Goal: Task Accomplishment & Management: Use online tool/utility

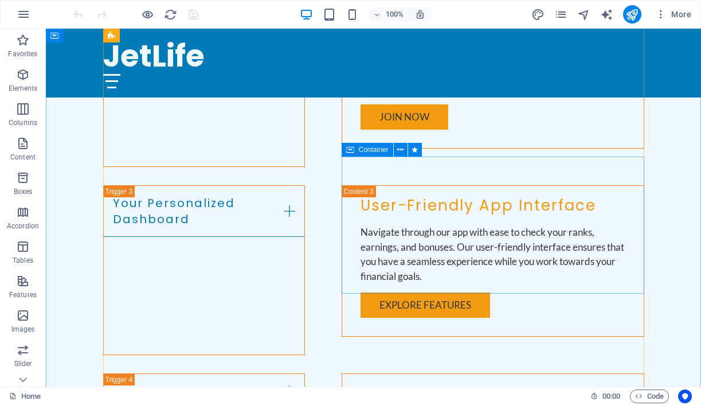
scroll to position [1068, 0]
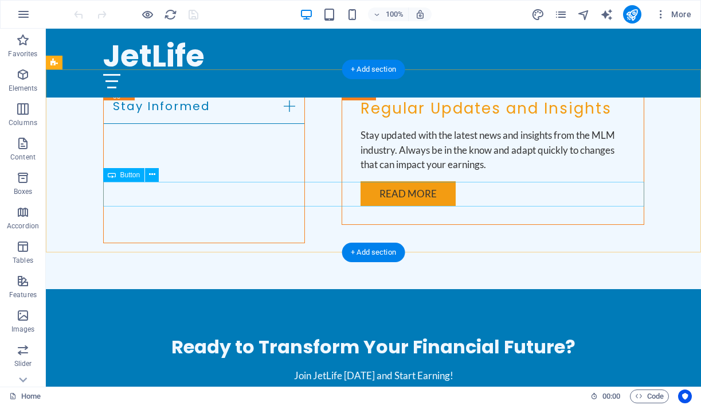
click at [381, 401] on div "Sign Up Now" at bounding box center [373, 413] width 541 height 25
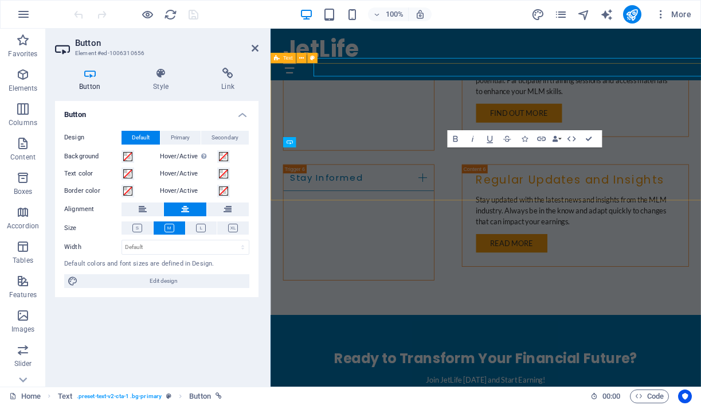
scroll to position [1808, 0]
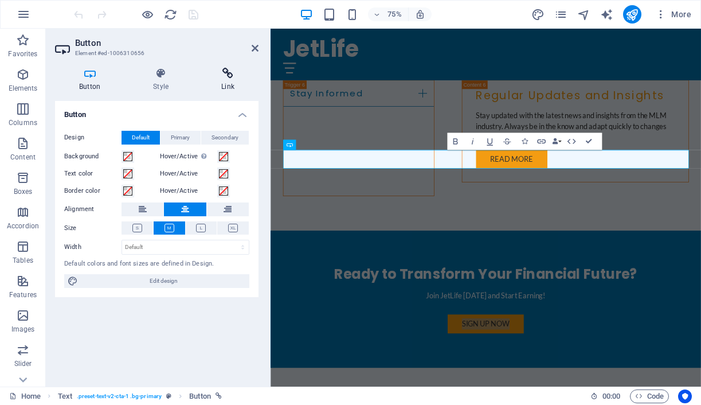
click at [229, 76] on icon at bounding box center [227, 73] width 61 height 11
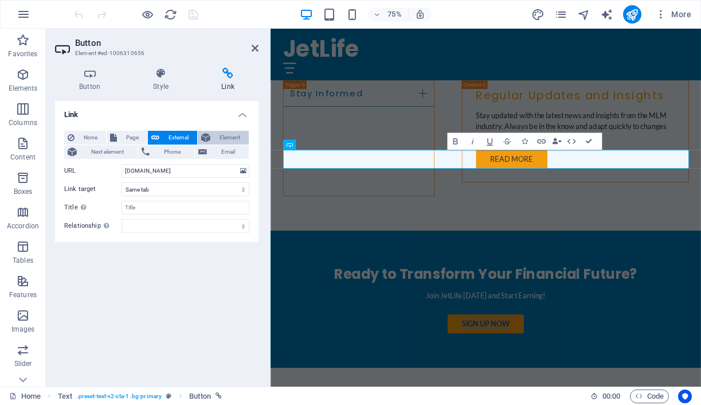
click at [225, 139] on span "Element" at bounding box center [230, 138] width 32 height 14
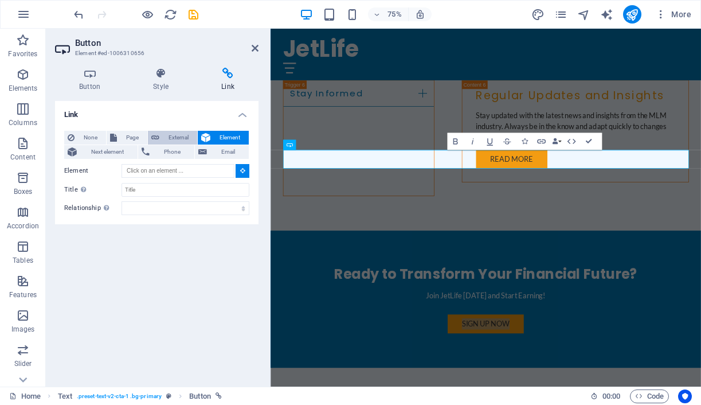
click at [176, 137] on span "External" at bounding box center [178, 138] width 31 height 14
select select "blank"
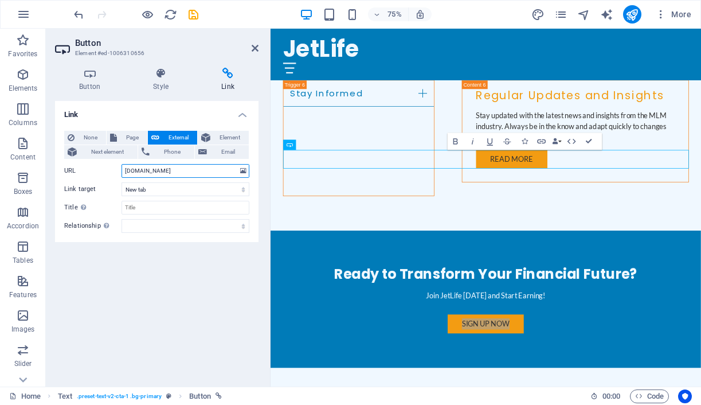
click at [196, 170] on input "[DOMAIN_NAME]" at bounding box center [186, 171] width 128 height 14
click at [96, 83] on h4 "Button" at bounding box center [92, 80] width 74 height 24
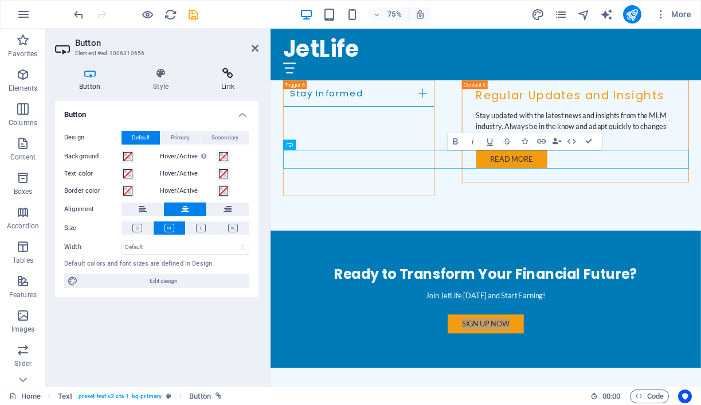
click at [229, 77] on icon at bounding box center [227, 73] width 61 height 11
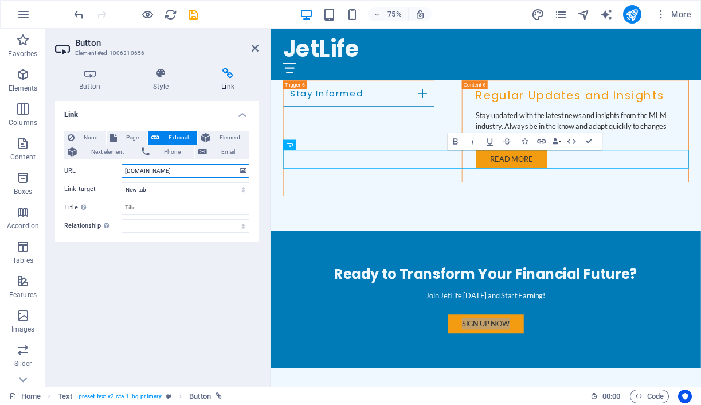
drag, startPoint x: 134, startPoint y: 173, endPoint x: 151, endPoint y: 178, distance: 18.1
click at [135, 173] on input "[DOMAIN_NAME]" at bounding box center [186, 171] width 128 height 14
type input "[DOMAIN_NAME]"
click at [194, 11] on icon "save" at bounding box center [193, 14] width 13 height 13
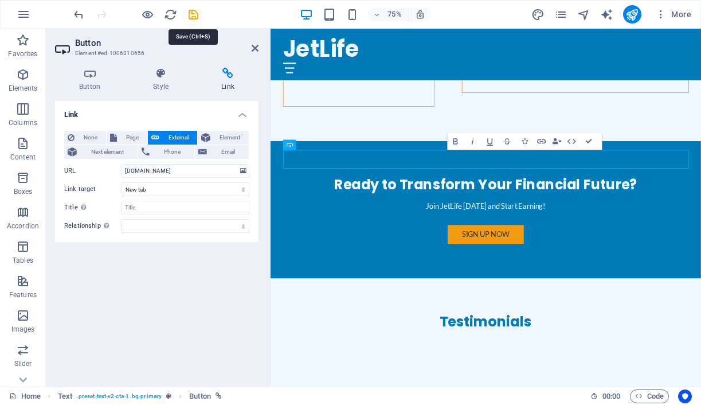
checkbox input "false"
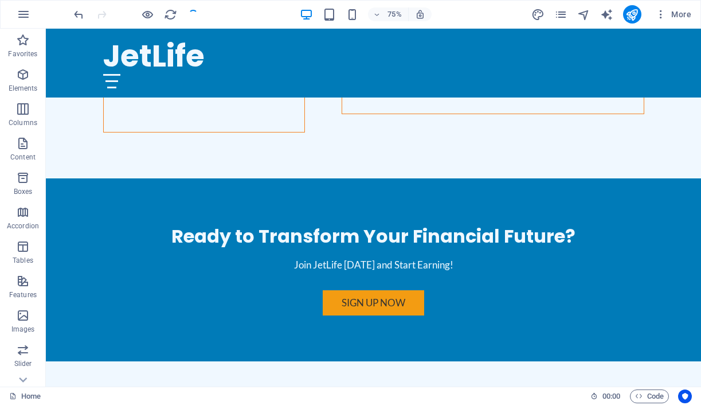
scroll to position [1689, 0]
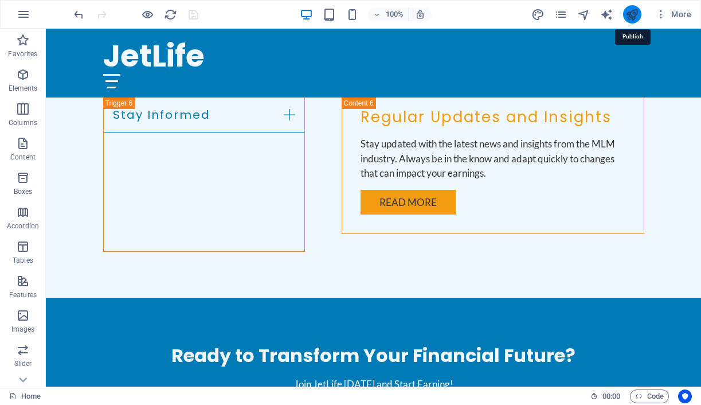
click at [634, 13] on icon "publish" at bounding box center [631, 14] width 13 height 13
